Goal: Task Accomplishment & Management: Use online tool/utility

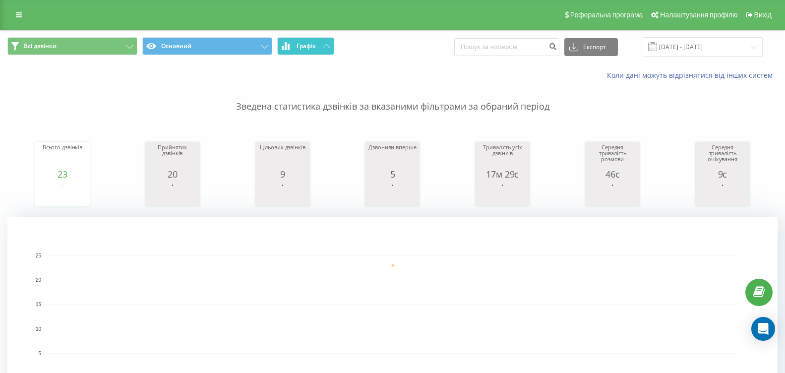
click at [318, 44] on button "Графік" at bounding box center [305, 46] width 57 height 18
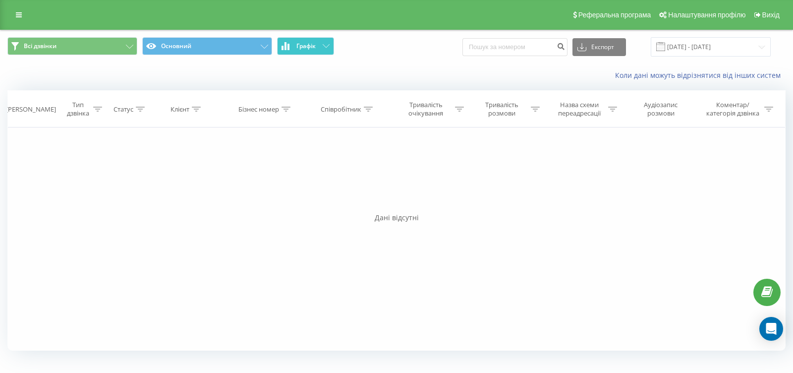
click at [317, 52] on button "Графік" at bounding box center [305, 46] width 57 height 18
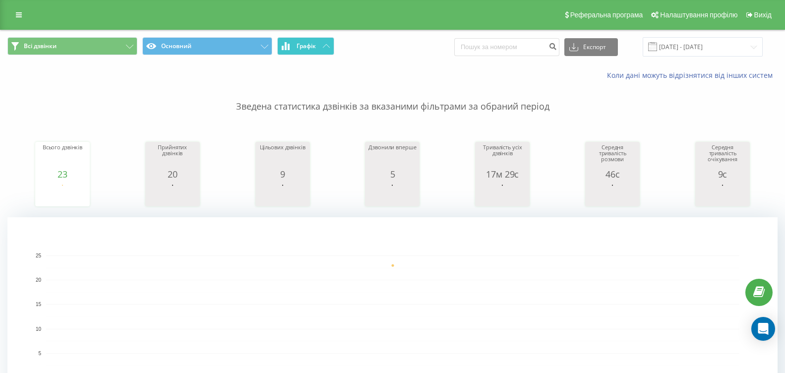
click at [313, 47] on span "Графік" at bounding box center [305, 46] width 19 height 7
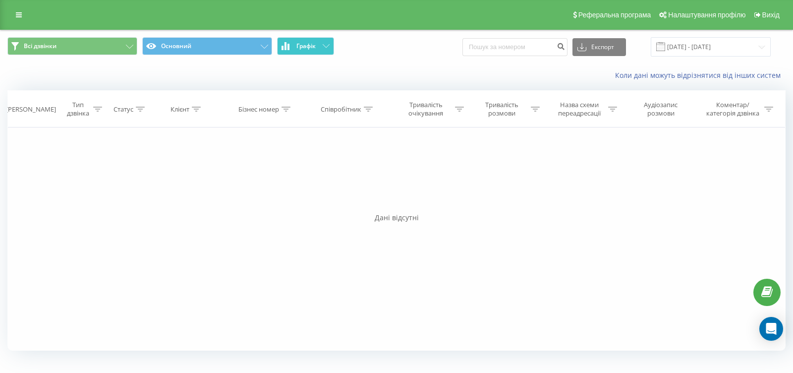
click at [323, 46] on icon at bounding box center [326, 45] width 7 height 3
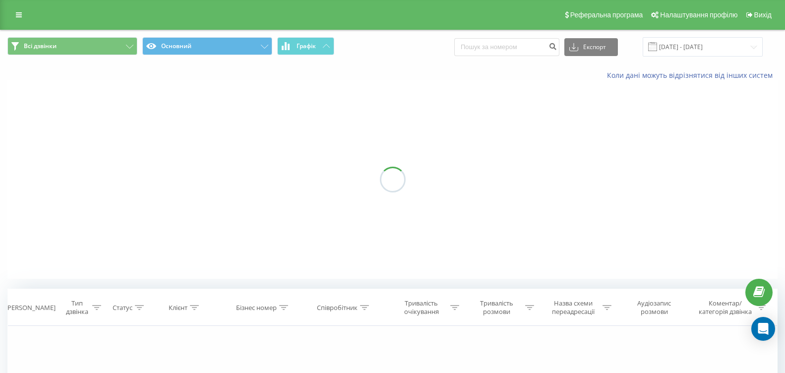
click at [323, 46] on icon at bounding box center [326, 45] width 7 height 3
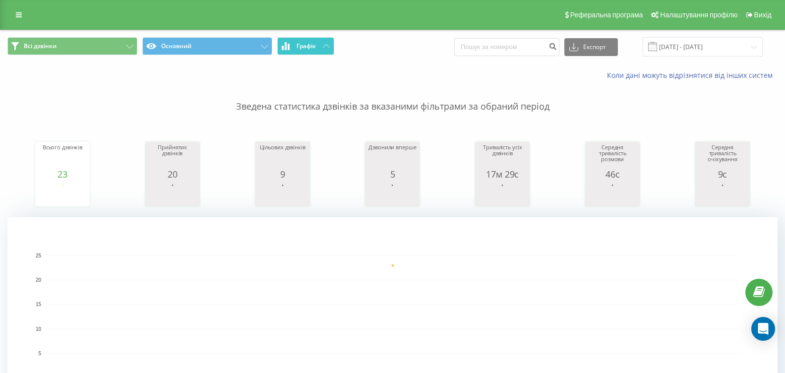
click at [320, 46] on button "Графік" at bounding box center [305, 46] width 57 height 18
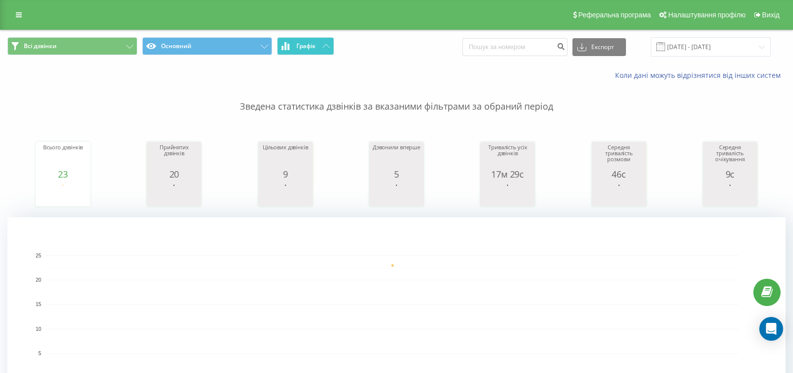
click at [320, 46] on button "Графік" at bounding box center [305, 46] width 57 height 18
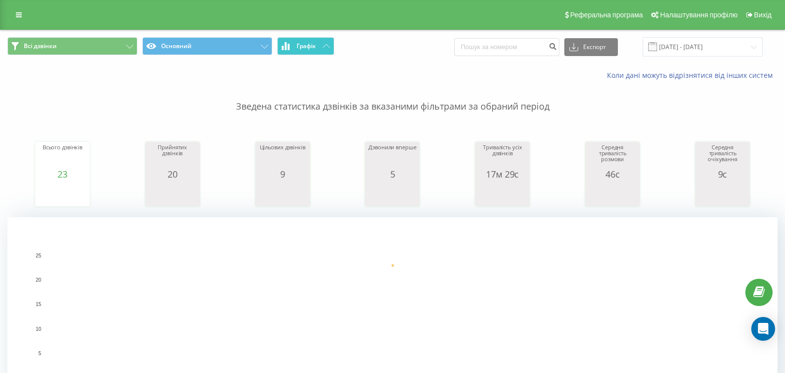
click at [328, 44] on button "Графік" at bounding box center [305, 46] width 57 height 18
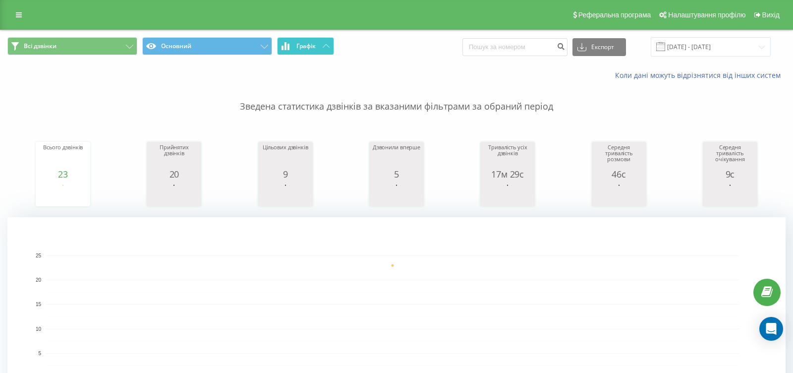
click at [328, 44] on button "Графік" at bounding box center [305, 46] width 57 height 18
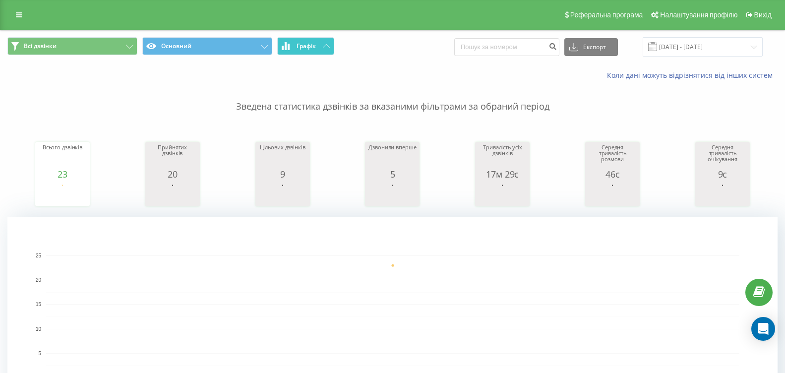
click at [323, 47] on icon at bounding box center [326, 45] width 7 height 3
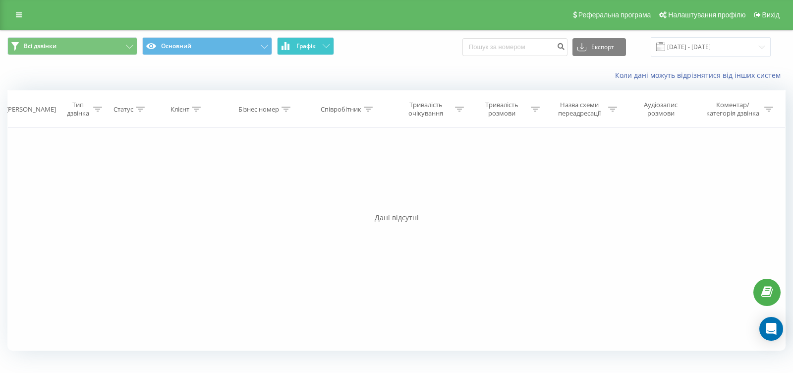
click at [323, 47] on icon at bounding box center [326, 45] width 7 height 3
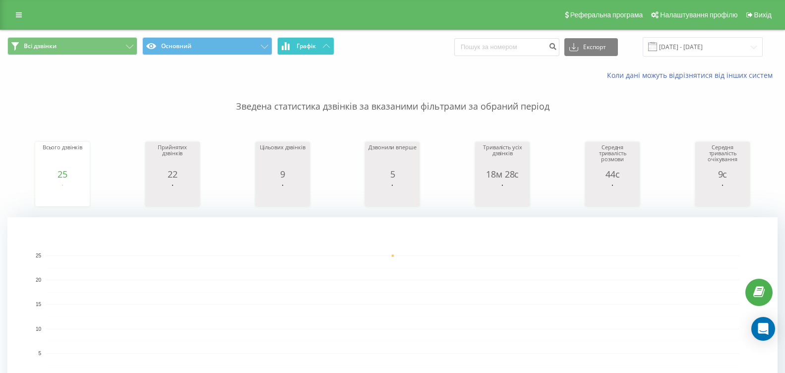
click at [309, 48] on span "Графік" at bounding box center [305, 46] width 19 height 7
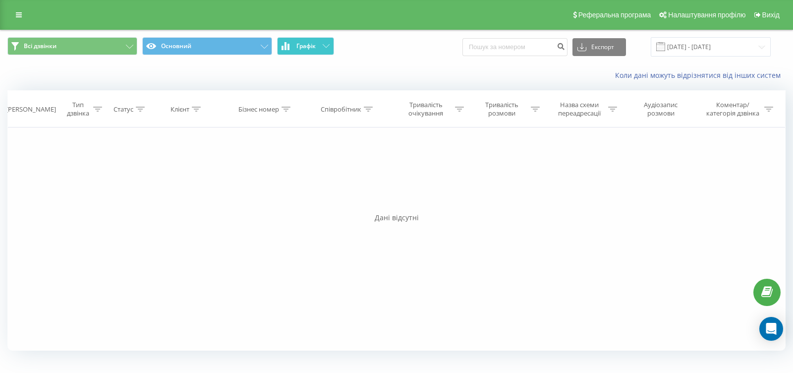
click at [309, 48] on span "Графік" at bounding box center [305, 46] width 19 height 7
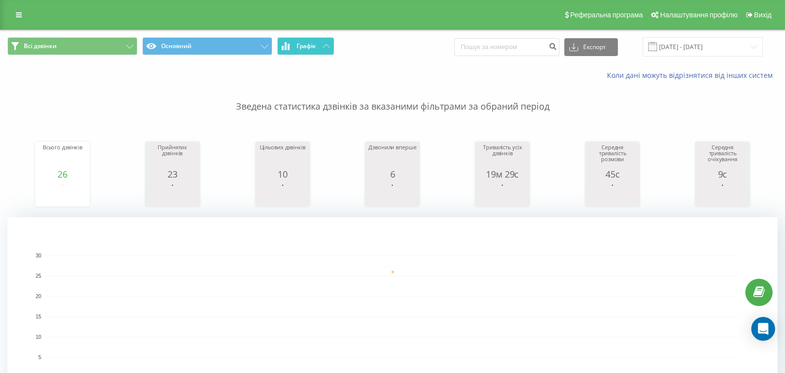
click at [319, 44] on button "Графік" at bounding box center [305, 46] width 57 height 18
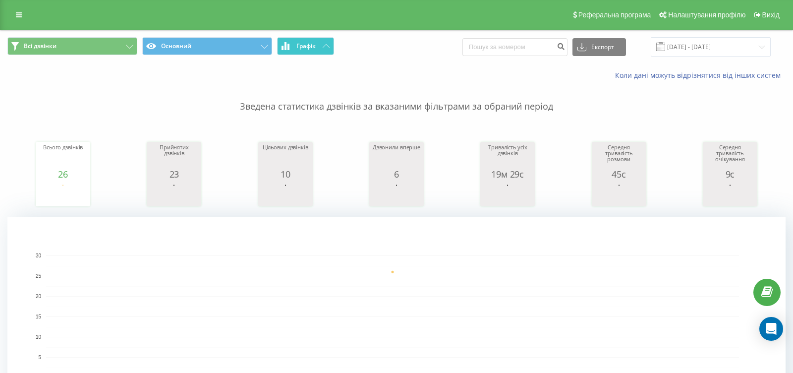
click at [319, 44] on button "Графік" at bounding box center [305, 46] width 57 height 18
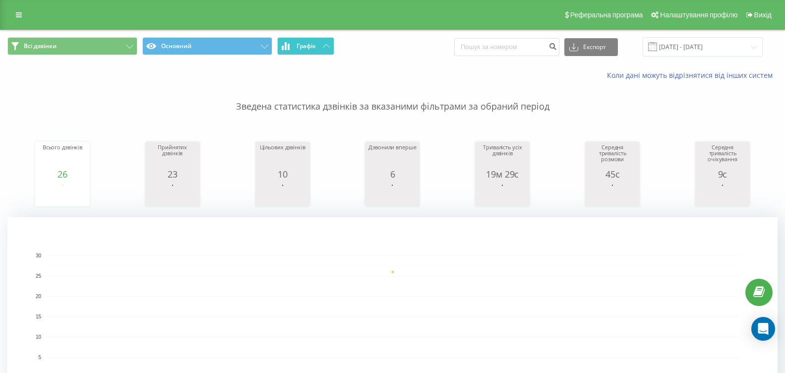
click at [318, 54] on button "Графік" at bounding box center [305, 46] width 57 height 18
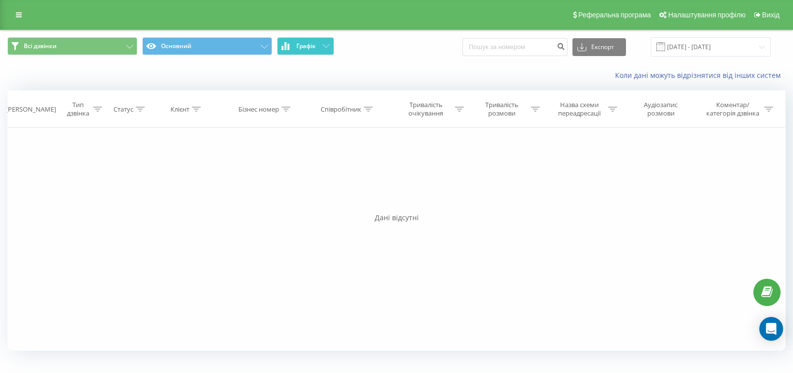
click at [318, 54] on button "Графік" at bounding box center [305, 46] width 57 height 18
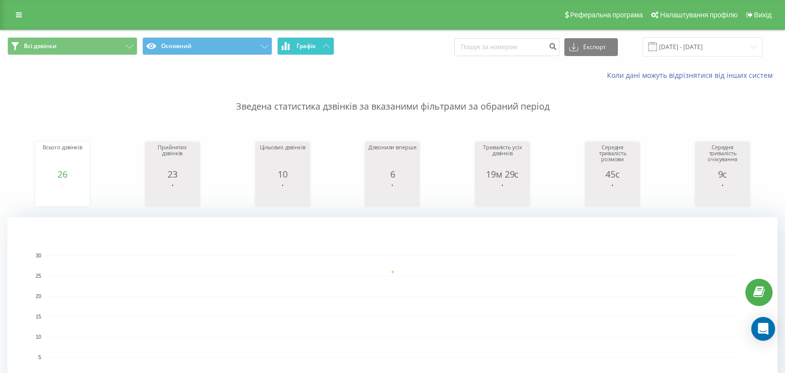
click at [328, 52] on button "Графік" at bounding box center [305, 46] width 57 height 18
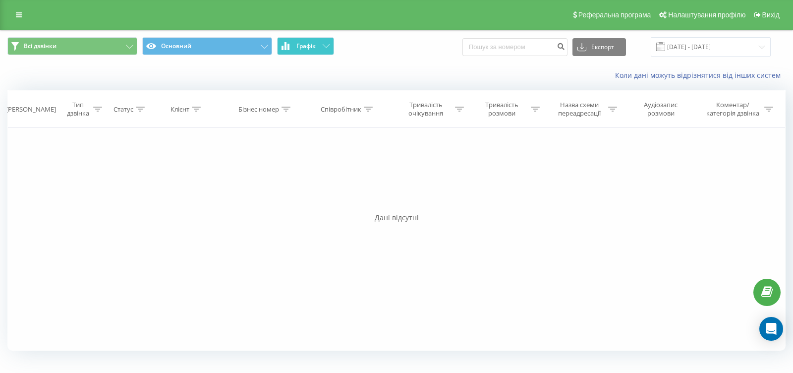
click at [328, 52] on button "Графік" at bounding box center [305, 46] width 57 height 18
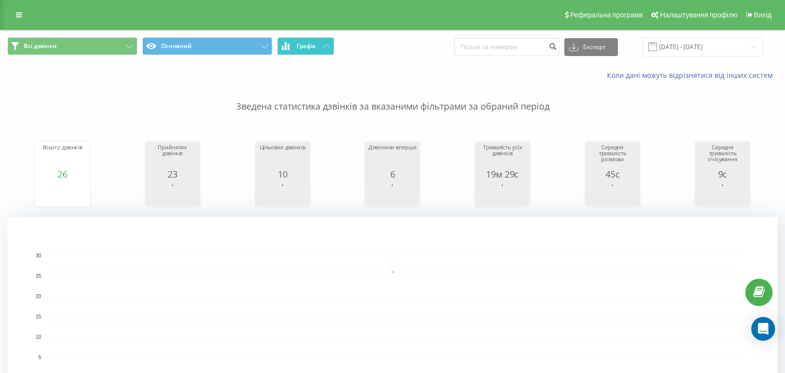
click at [317, 42] on button "Графік" at bounding box center [305, 46] width 57 height 18
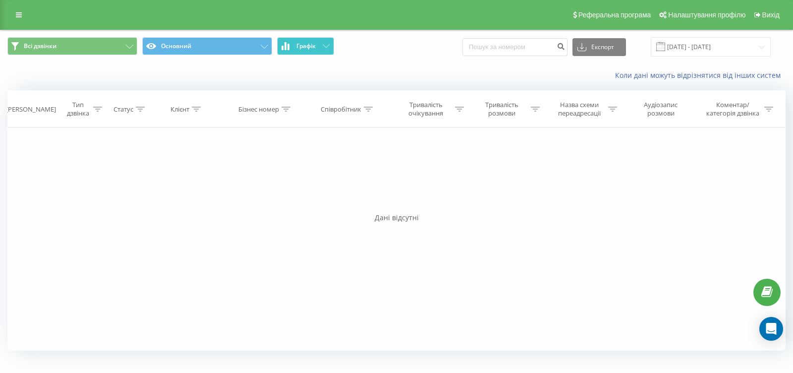
click at [317, 42] on button "Графік" at bounding box center [305, 46] width 57 height 18
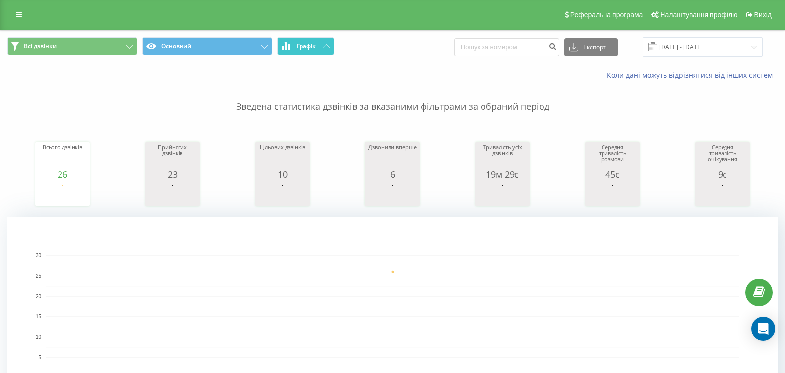
click at [331, 45] on button "Графік" at bounding box center [305, 46] width 57 height 18
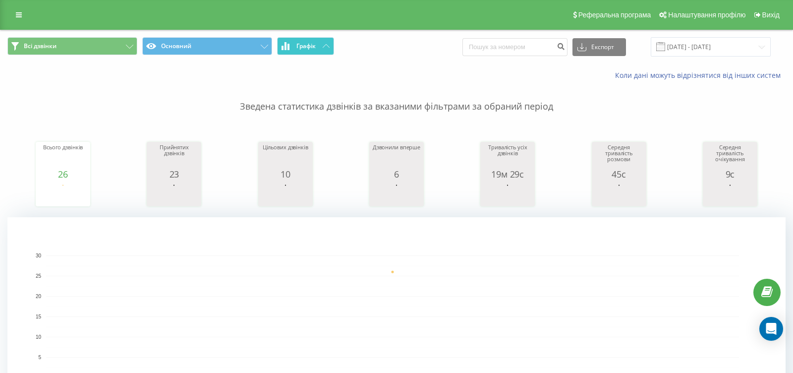
click at [331, 45] on button "Графік" at bounding box center [305, 46] width 57 height 18
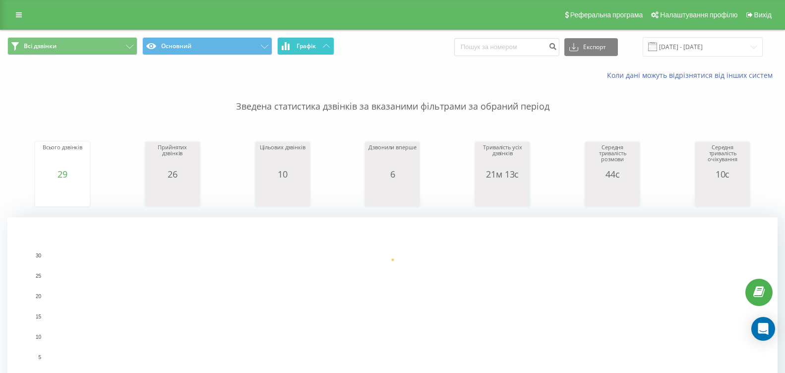
click at [329, 49] on button "Графік" at bounding box center [305, 46] width 57 height 18
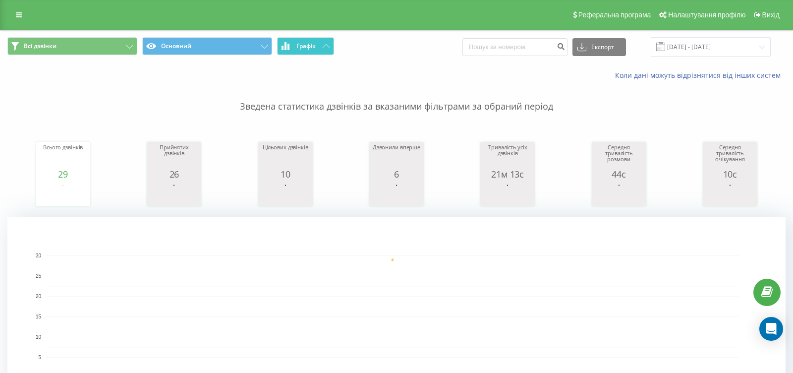
click at [325, 48] on button "Графік" at bounding box center [305, 46] width 57 height 18
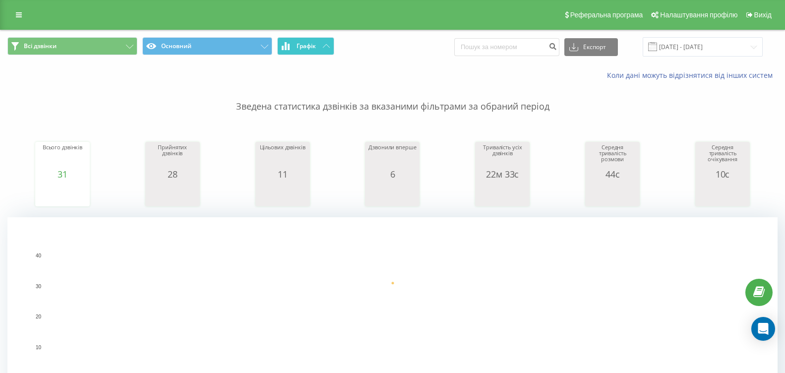
click at [321, 47] on button "Графік" at bounding box center [305, 46] width 57 height 18
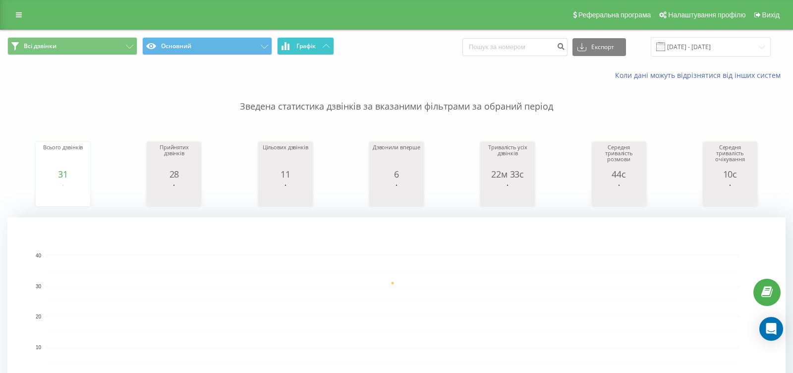
click at [321, 47] on button "Графік" at bounding box center [305, 46] width 57 height 18
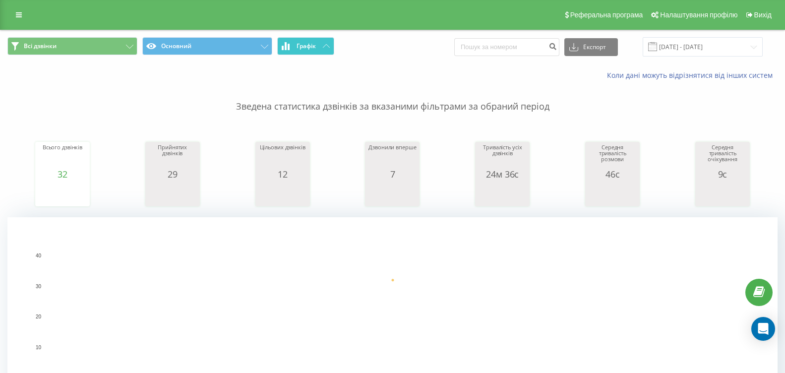
click at [324, 40] on button "Графік" at bounding box center [305, 46] width 57 height 18
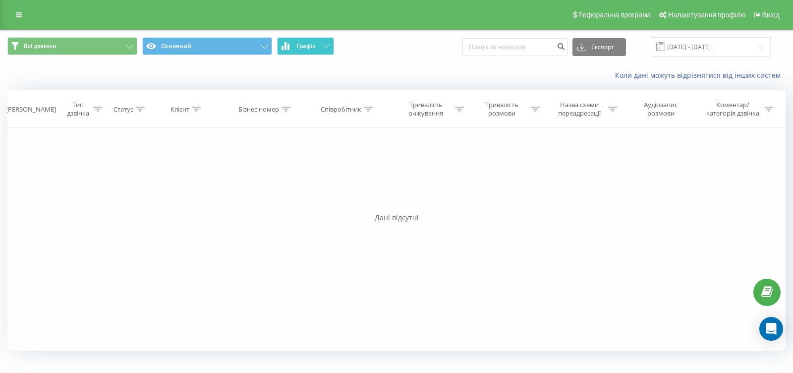
click at [324, 40] on button "Графік" at bounding box center [305, 46] width 57 height 18
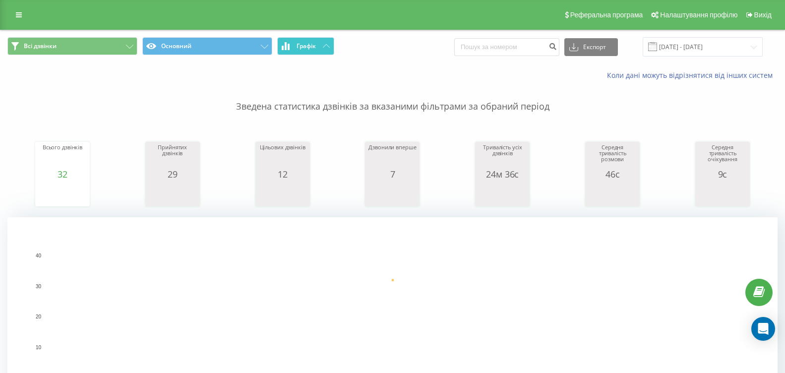
click at [321, 43] on button "Графік" at bounding box center [305, 46] width 57 height 18
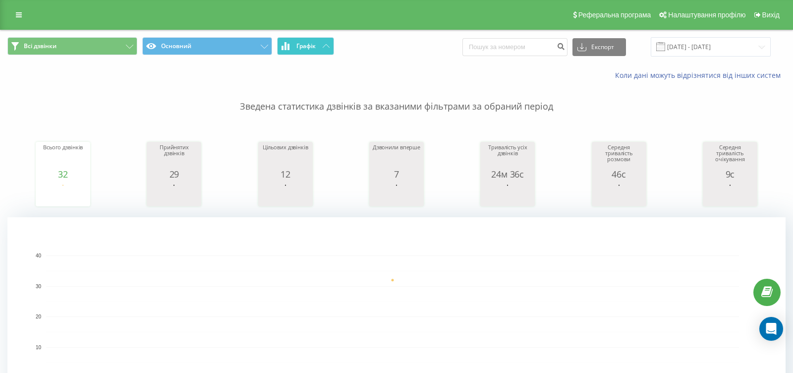
click at [321, 43] on button "Графік" at bounding box center [305, 46] width 57 height 18
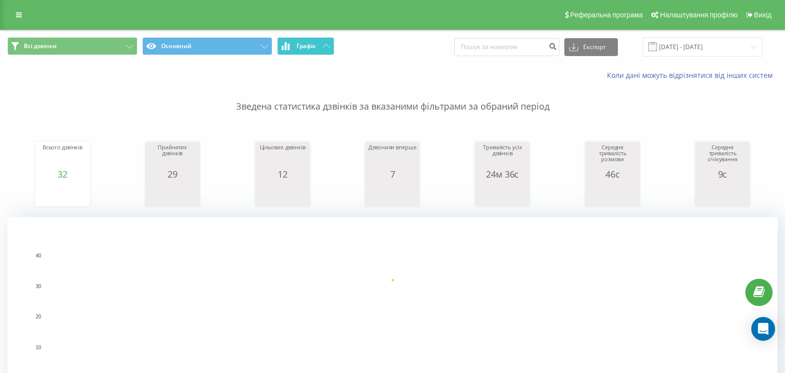
click at [328, 42] on button "Графік" at bounding box center [305, 46] width 57 height 18
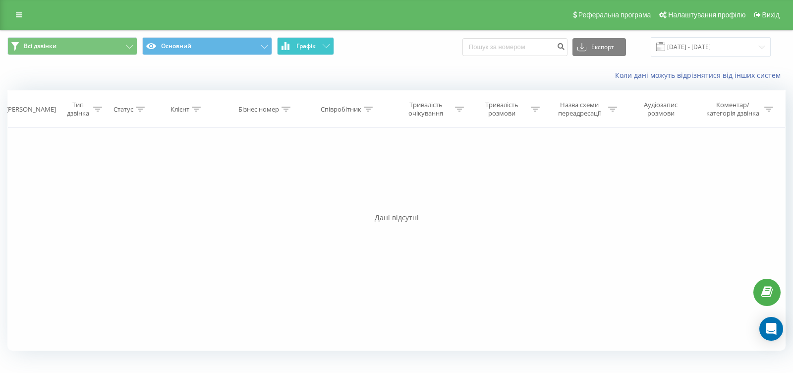
click at [328, 42] on button "Графік" at bounding box center [305, 46] width 57 height 18
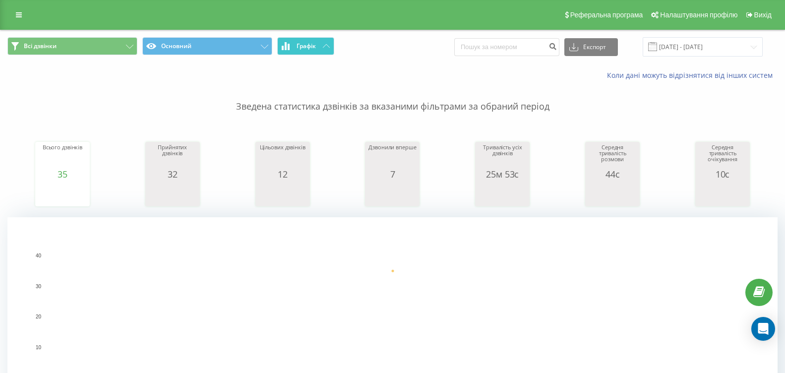
click at [323, 45] on icon at bounding box center [326, 45] width 7 height 3
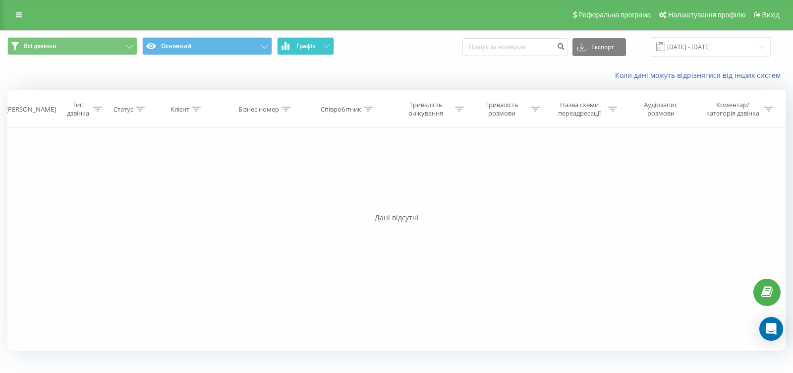
click at [323, 45] on icon at bounding box center [326, 45] width 7 height 3
